Goal: Find specific page/section: Find specific page/section

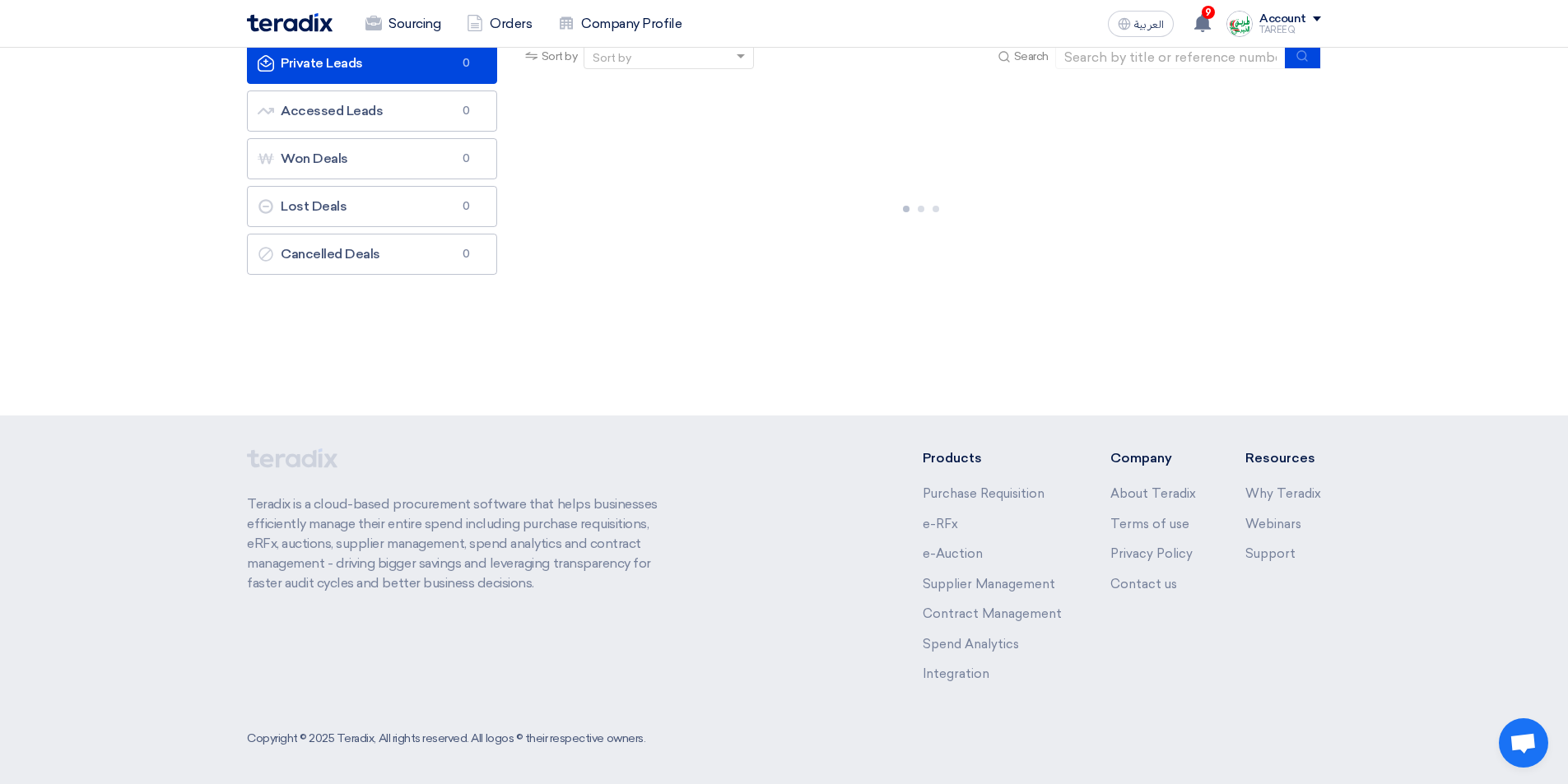
scroll to position [124, 0]
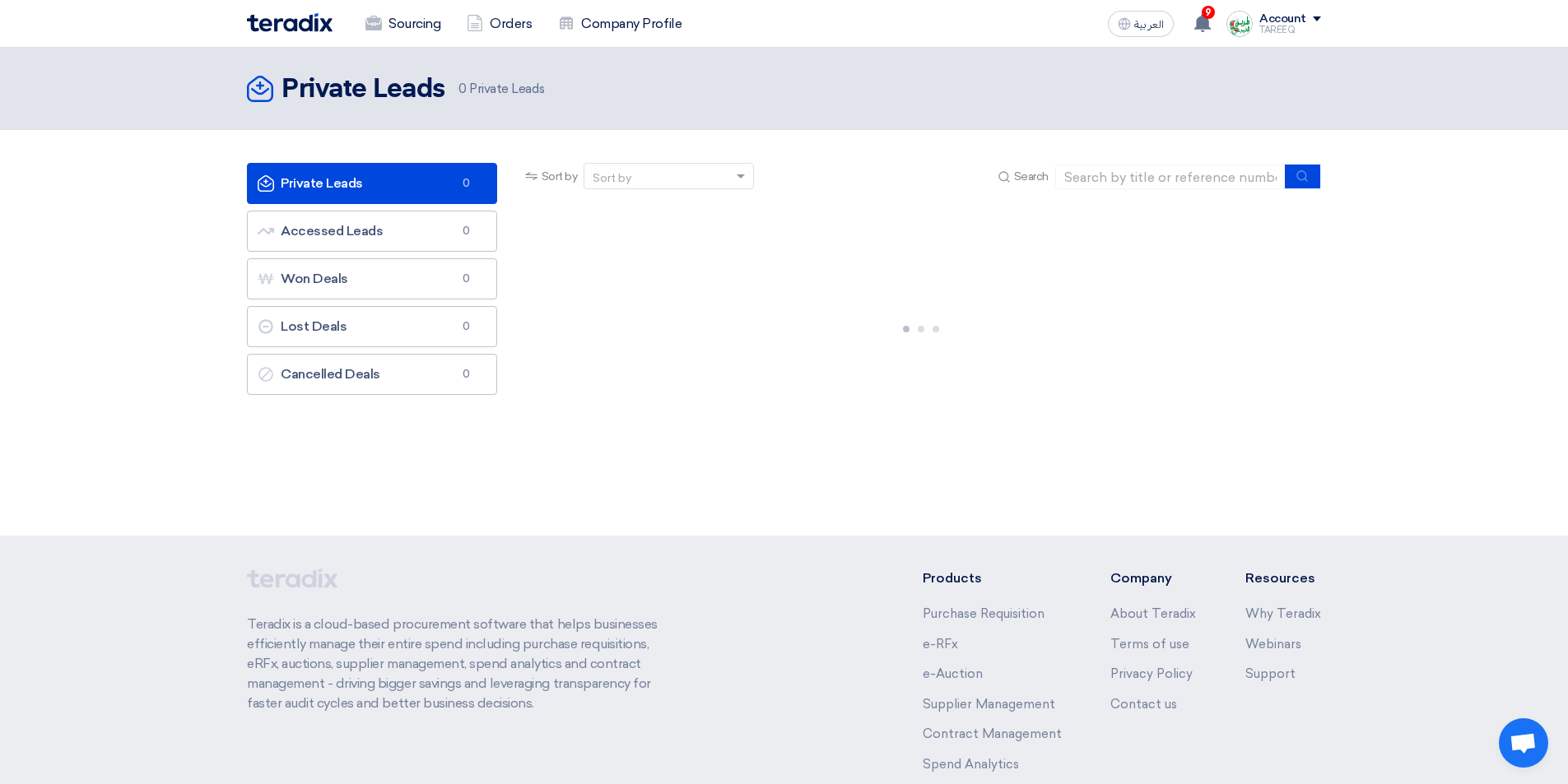
drag, startPoint x: 984, startPoint y: 285, endPoint x: 930, endPoint y: 307, distance: 58.3
click at [982, 285] on div at bounding box center [922, 326] width 799 height 247
